Goal: Transaction & Acquisition: Purchase product/service

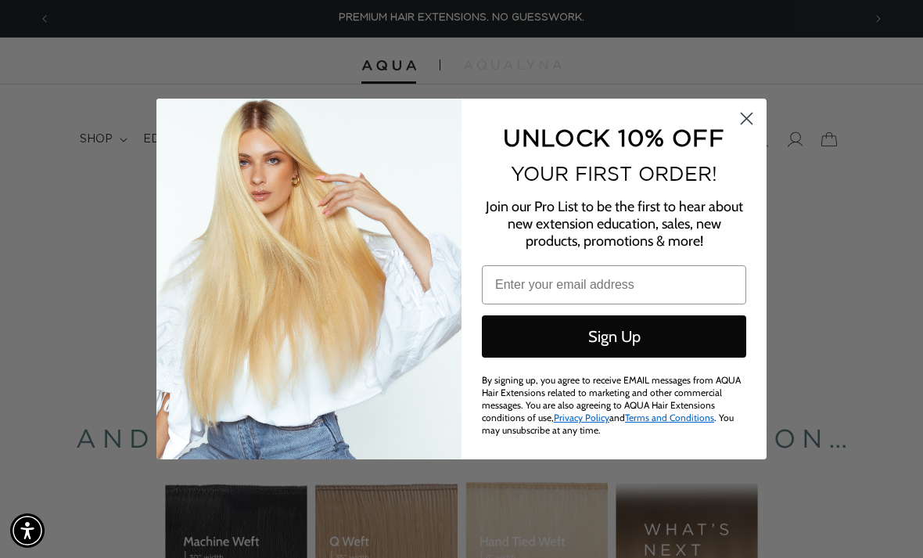
click at [739, 119] on circle "Close dialog" at bounding box center [747, 119] width 26 height 26
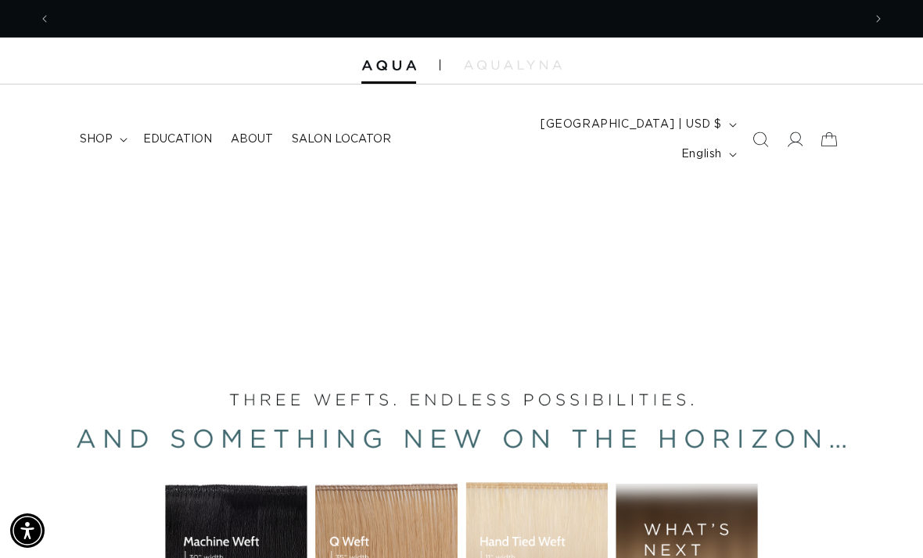
scroll to position [0, 812]
click at [795, 137] on span at bounding box center [795, 139] width 34 height 34
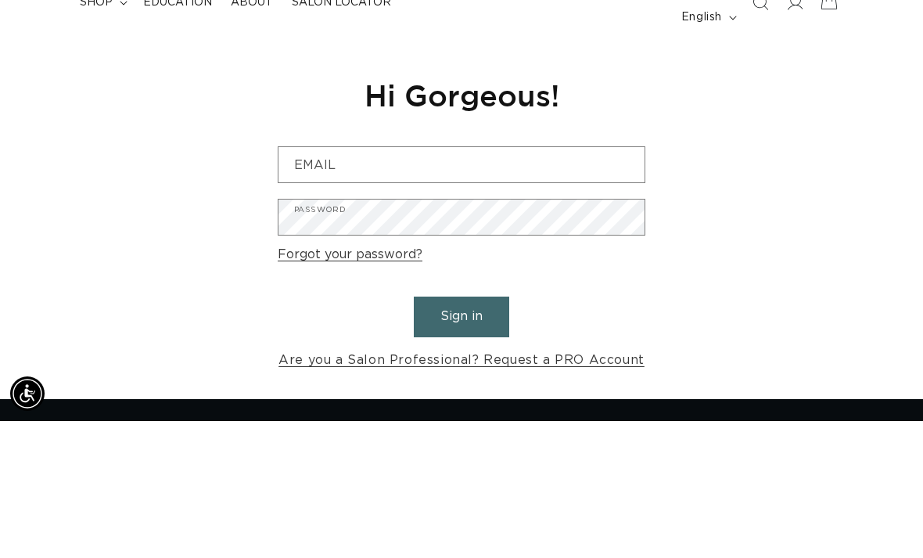
scroll to position [0, 1624]
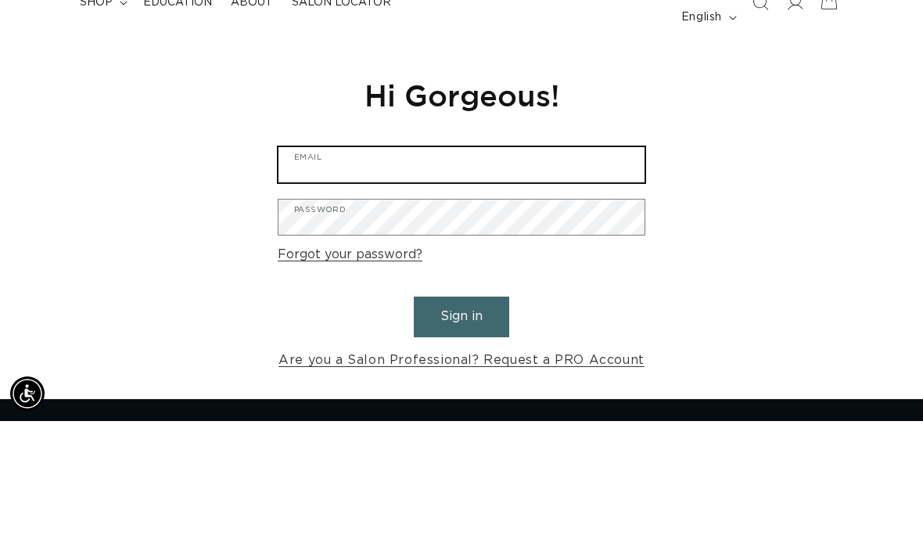
type input "vickysmithartistry@gmail.com"
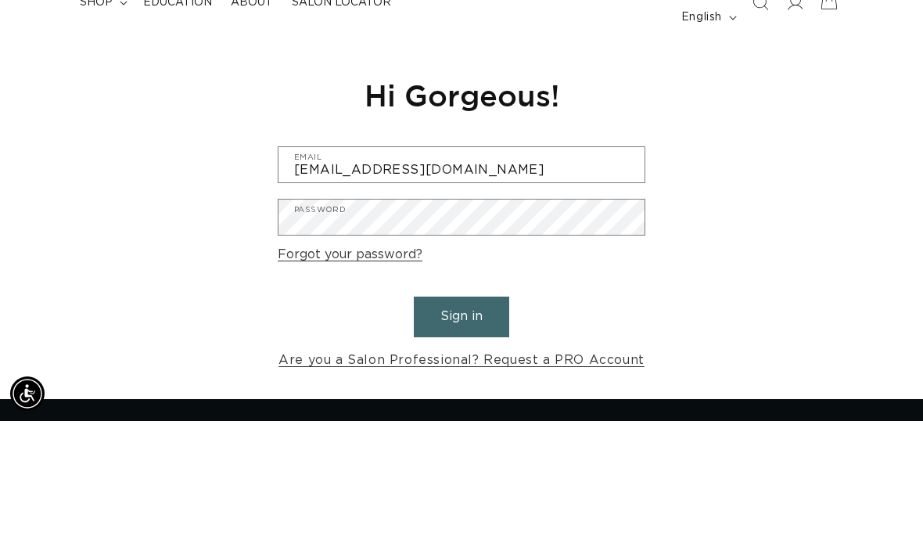
click at [462, 433] on button "Sign in" at bounding box center [461, 453] width 95 height 40
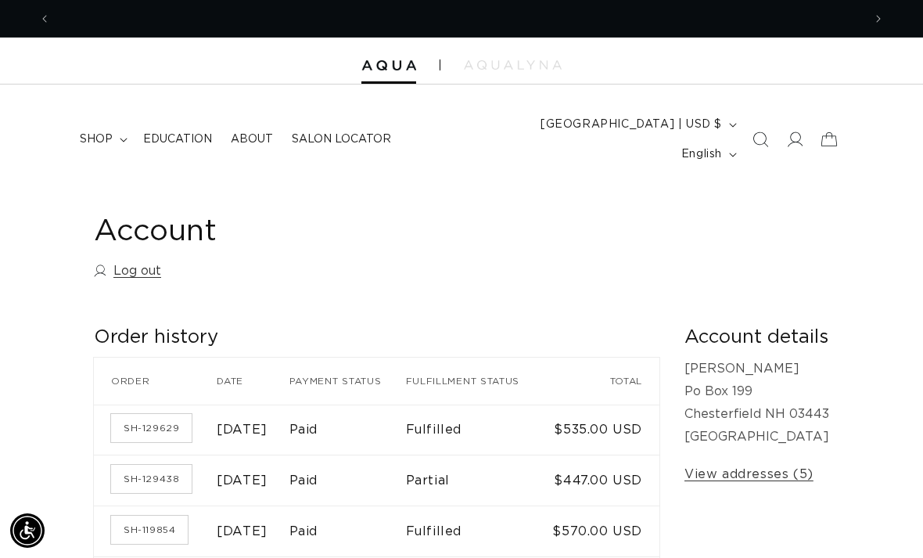
scroll to position [0, 812]
click at [112, 135] on summary "shop" at bounding box center [101, 139] width 63 height 33
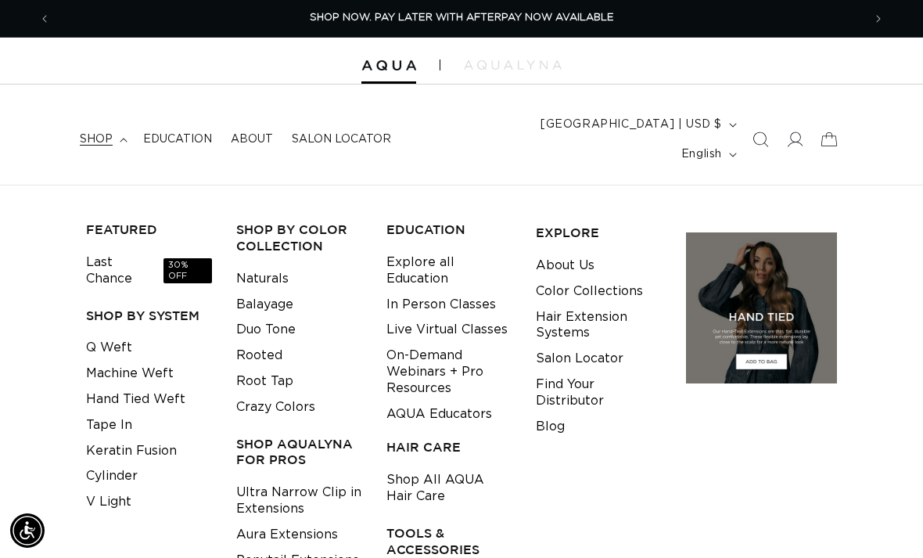
click at [98, 412] on link "Tape In" at bounding box center [109, 425] width 46 height 26
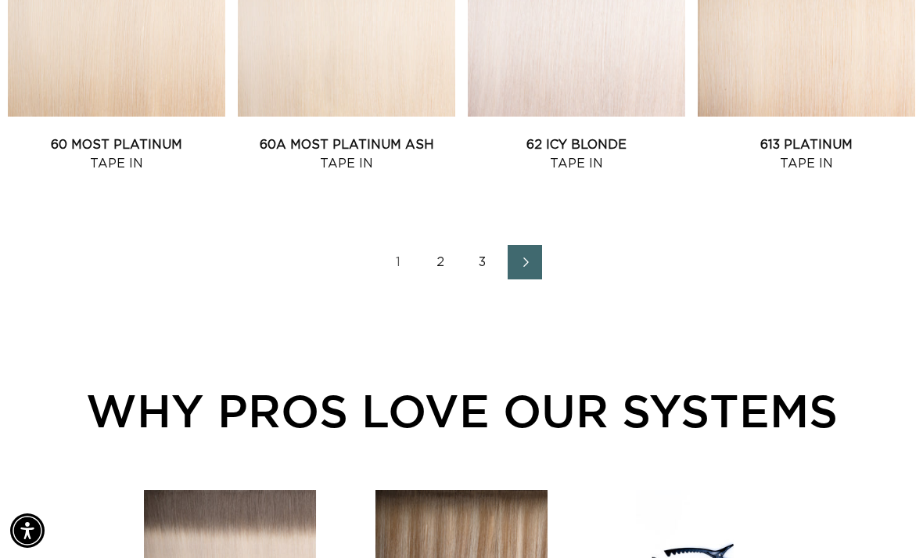
scroll to position [1941, 0]
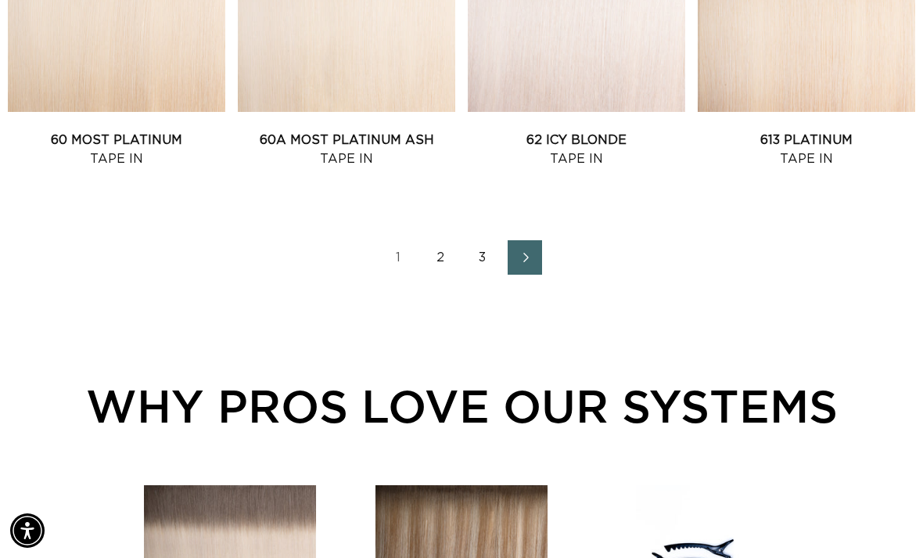
click at [465, 240] on link "3" at bounding box center [482, 257] width 34 height 34
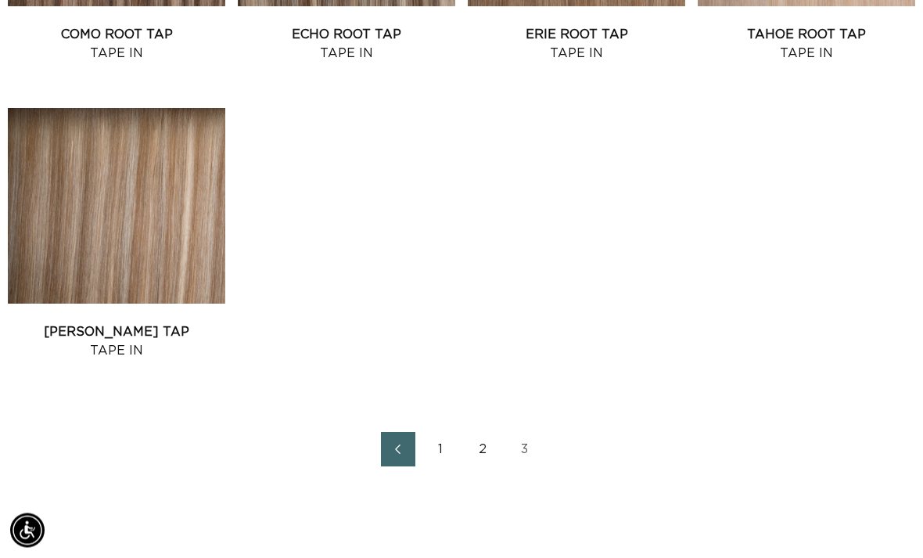
scroll to position [1163, 0]
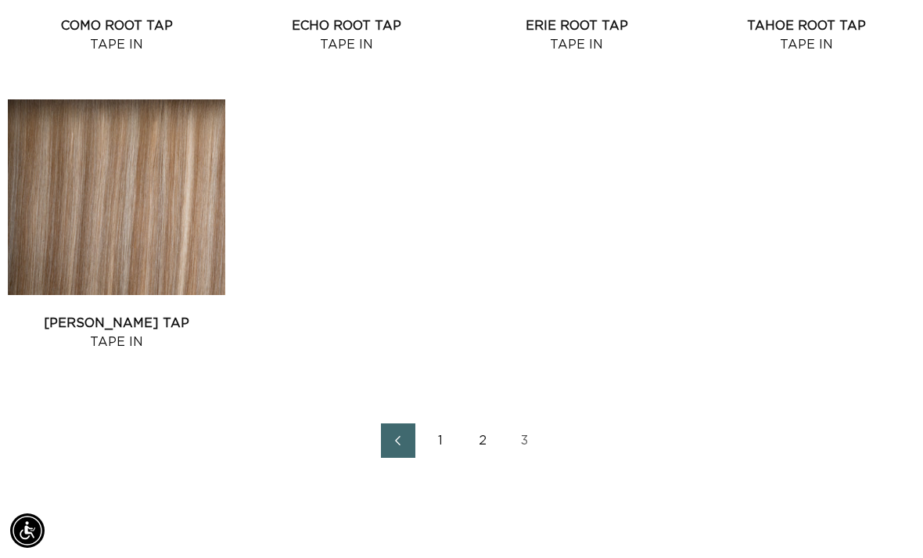
click at [482, 423] on link "2" at bounding box center [482, 440] width 34 height 34
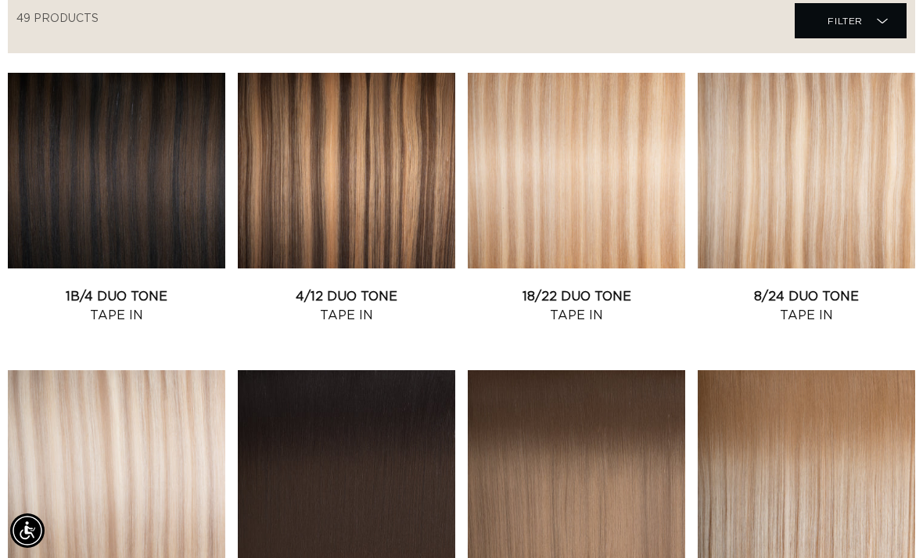
scroll to position [0, 812]
click at [150, 287] on link "1B/4 Duo Tone Tape In" at bounding box center [116, 306] width 217 height 38
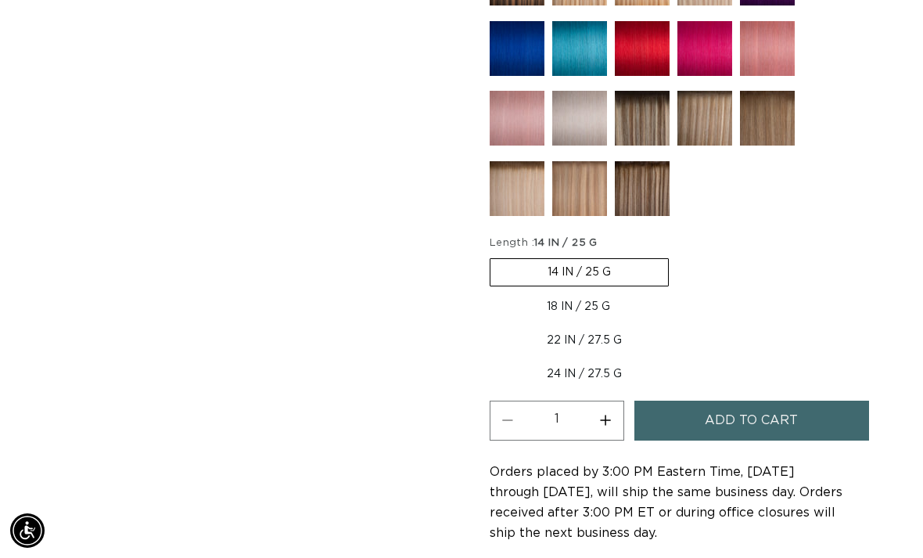
click at [566, 293] on label "18 IN / 25 G Variant sold out or unavailable" at bounding box center [579, 306] width 178 height 27
click at [677, 256] on input "18 IN / 25 G Variant sold out or unavailable" at bounding box center [677, 255] width 1 height 1
radio input "true"
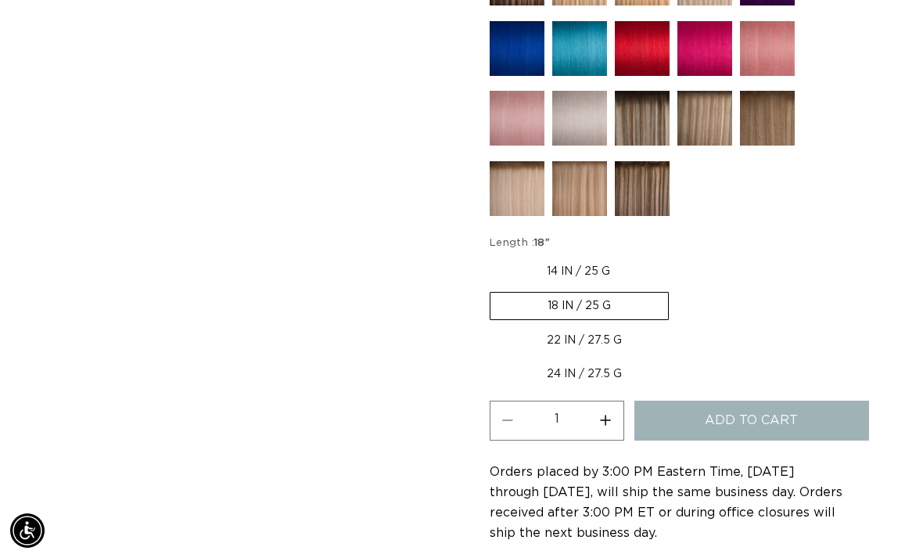
scroll to position [0, 812]
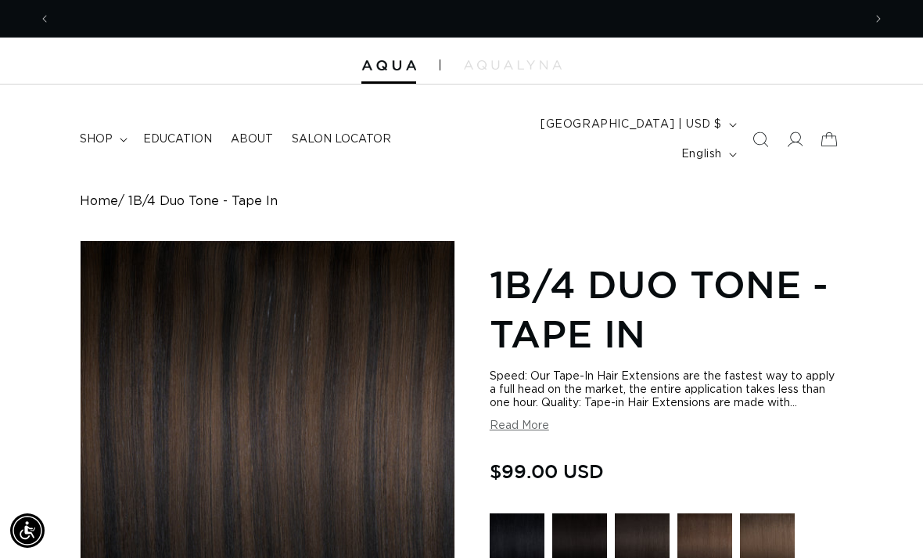
scroll to position [0, 1624]
